Goal: Task Accomplishment & Management: Manage account settings

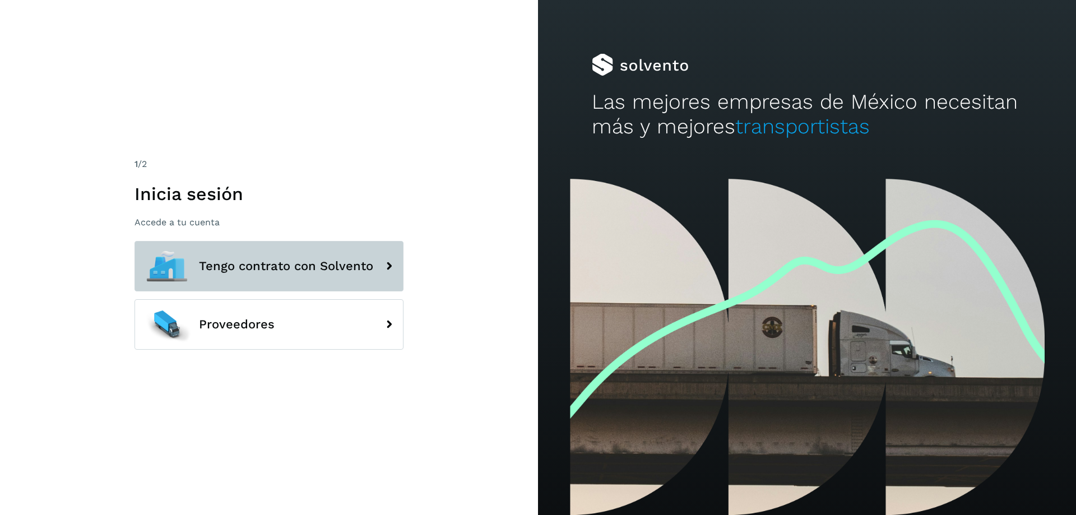
click at [299, 280] on button "Tengo contrato con Solvento" at bounding box center [269, 266] width 269 height 50
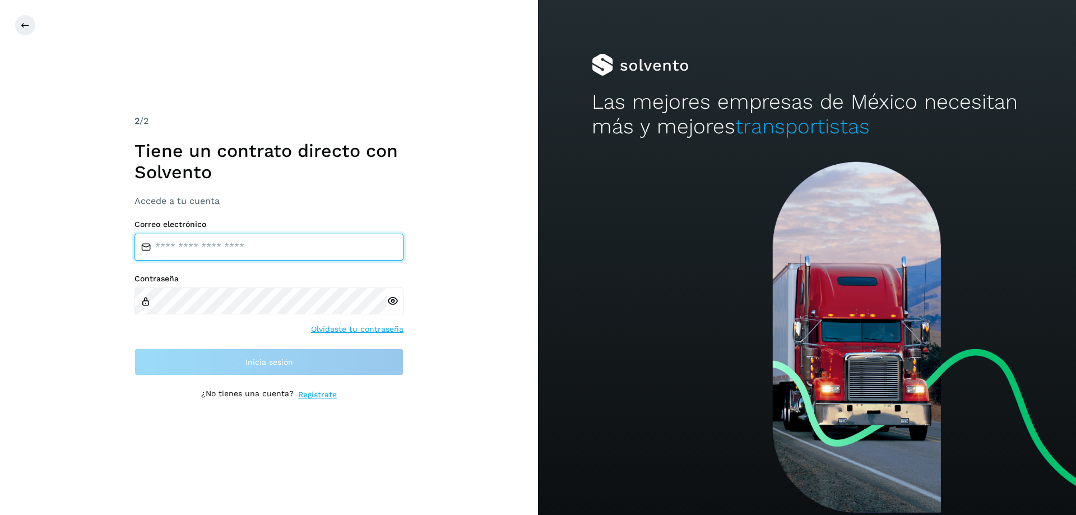
type input "**********"
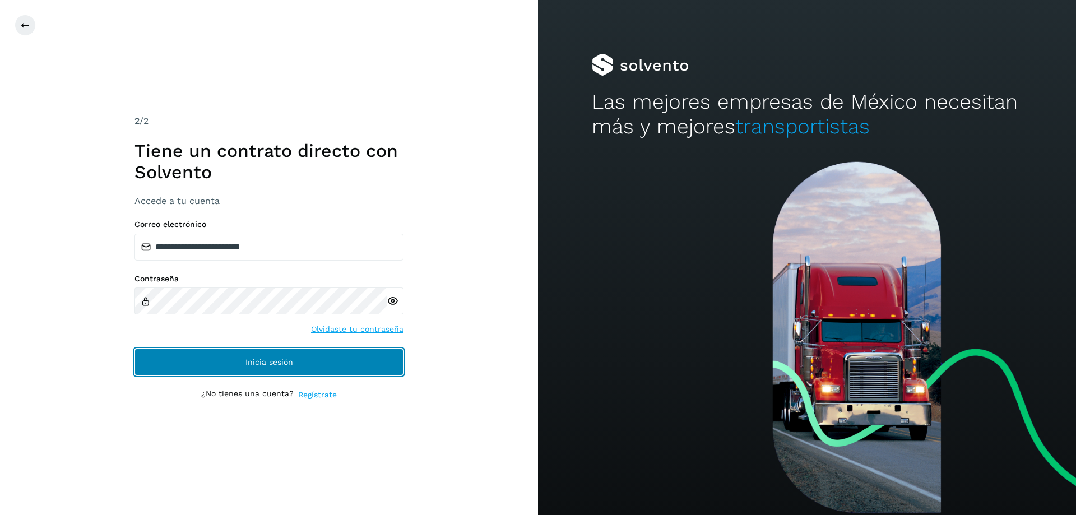
click at [284, 356] on button "Inicia sesión" at bounding box center [269, 362] width 269 height 27
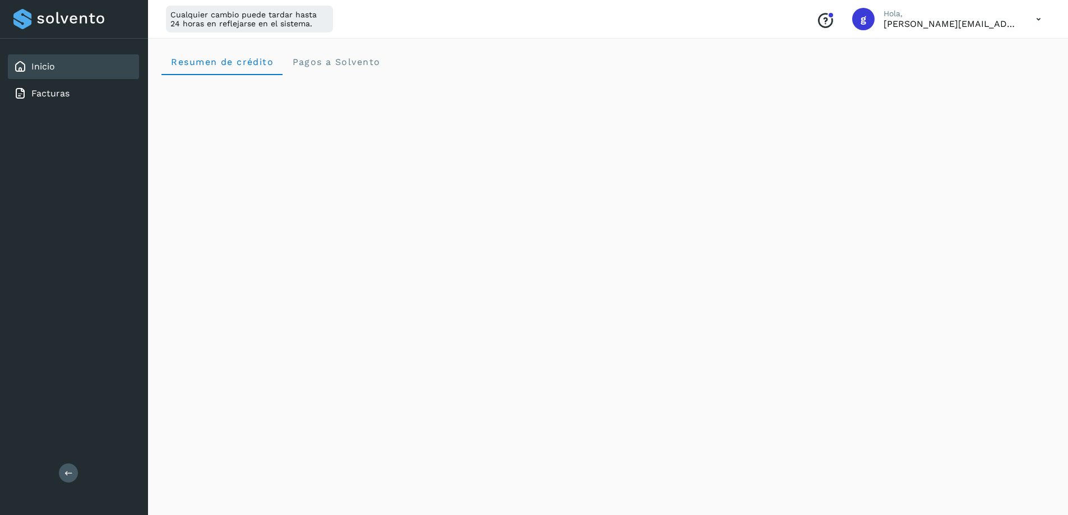
scroll to position [112, 0]
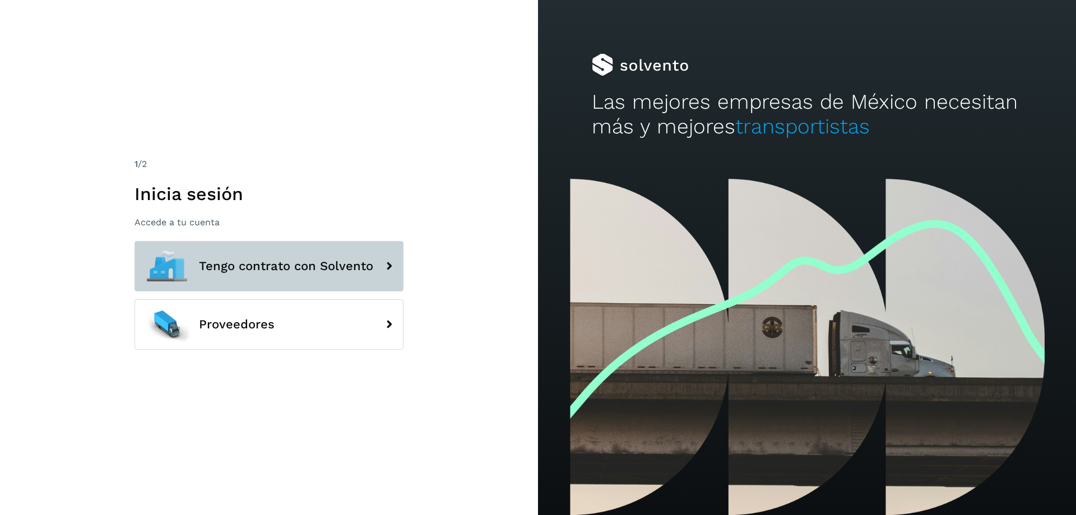
click at [386, 270] on icon at bounding box center [389, 266] width 22 height 22
click at [280, 266] on span "Tengo contrato con Solvento" at bounding box center [286, 265] width 174 height 13
click at [384, 268] on icon at bounding box center [389, 266] width 22 height 22
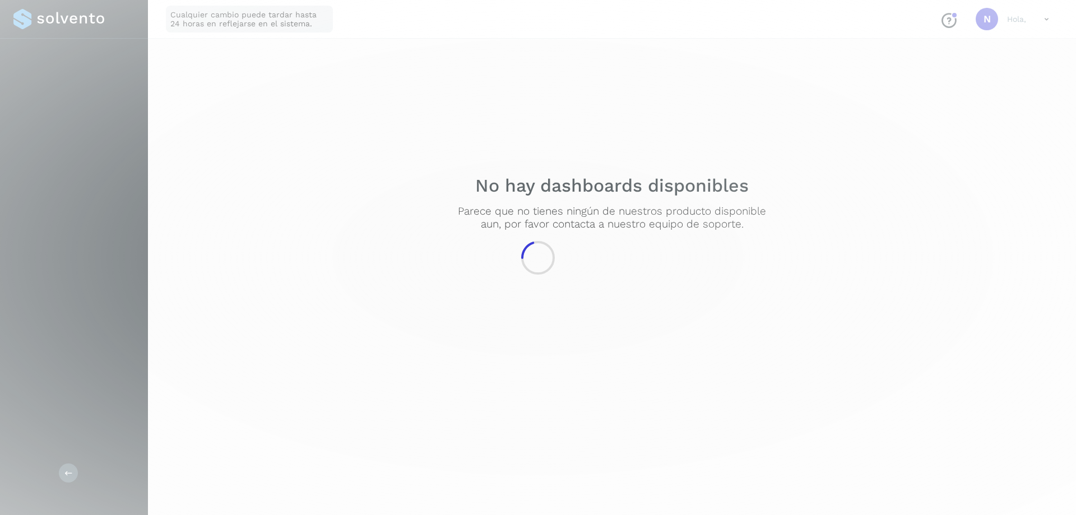
click at [392, 265] on div at bounding box center [538, 257] width 1076 height 515
